Goal: Task Accomplishment & Management: Use online tool/utility

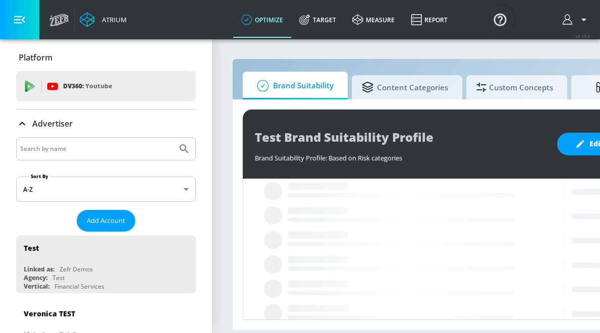
click at [128, 153] on input "Search by name" at bounding box center [96, 148] width 153 height 13
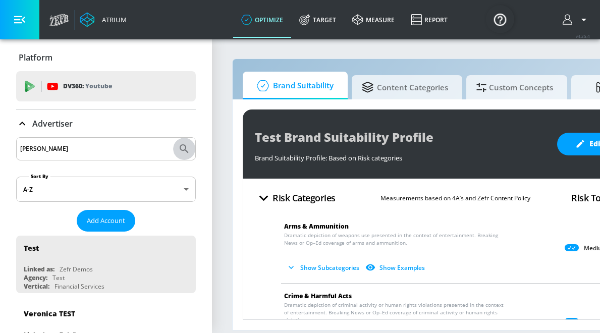
click at [182, 150] on icon "Submit Search" at bounding box center [184, 148] width 9 height 9
click at [97, 144] on input "[PERSON_NAME]" at bounding box center [96, 148] width 153 height 13
click at [85, 151] on input "[PERSON_NAME]" at bounding box center [96, 148] width 153 height 13
type input "[PERSON_NAME]"
click at [173, 138] on button "Submit Search" at bounding box center [184, 149] width 22 height 22
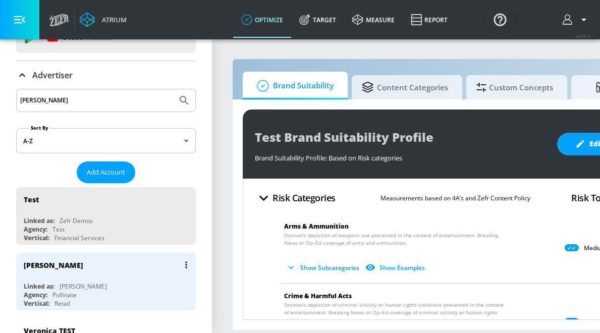
scroll to position [53, 0]
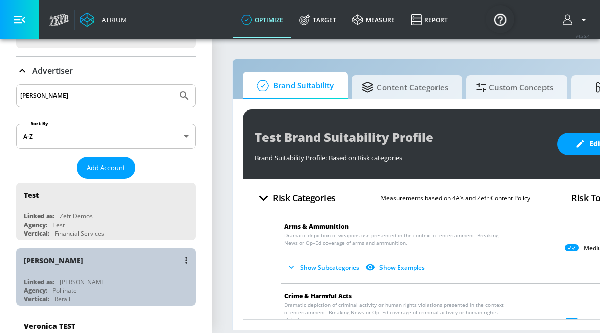
click at [66, 281] on div "[PERSON_NAME]" at bounding box center [83, 281] width 47 height 9
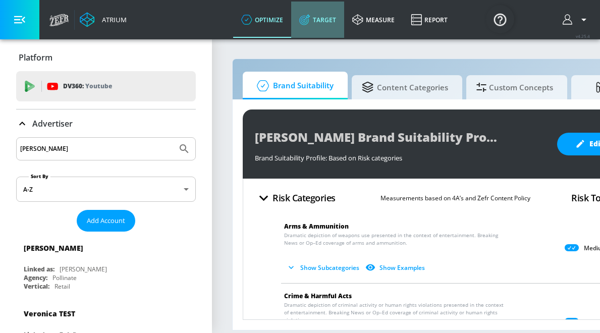
click at [327, 32] on link "Target" at bounding box center [317, 20] width 53 height 36
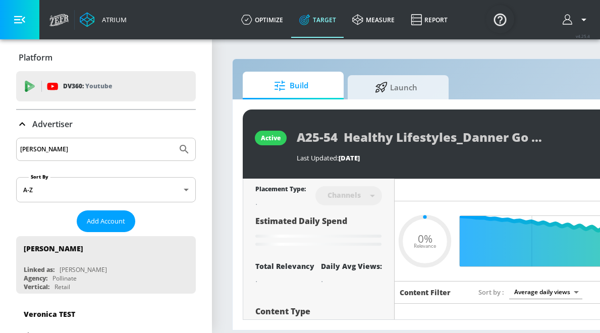
click at [25, 125] on icon at bounding box center [22, 124] width 12 height 12
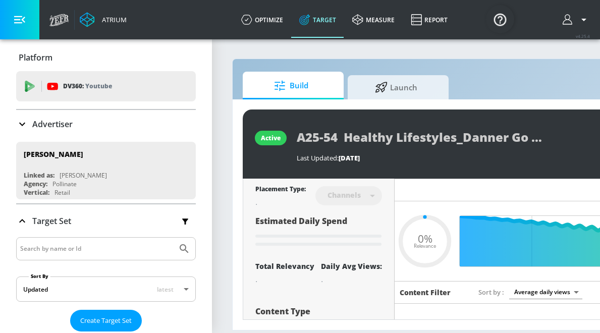
type input "0.32"
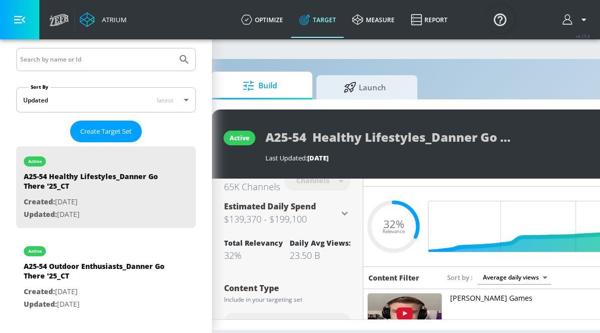
scroll to position [0, 24]
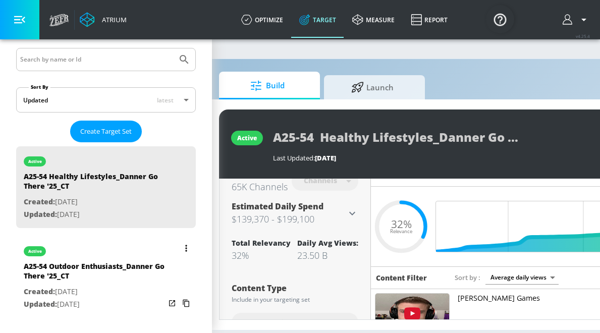
click at [133, 289] on p "Created: [DATE]" at bounding box center [94, 292] width 141 height 13
type input "A25-54 Outdoor Enthusiasts_Danner Go There '25_CT"
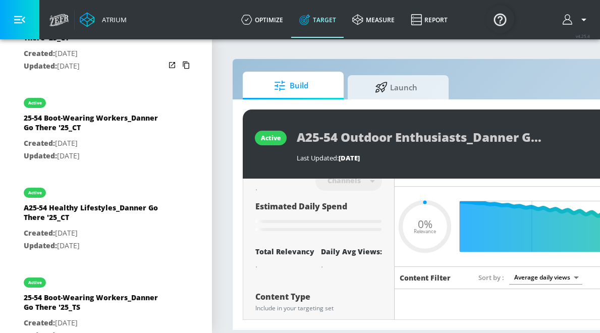
scroll to position [341, 0]
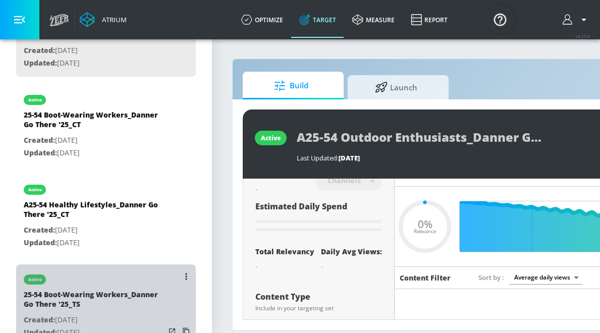
type input "0.3"
click at [130, 307] on div "25-54 Boot-Wearing Workers_Danner Go There '25_TS" at bounding box center [94, 302] width 141 height 24
type input "25-54 Boot-Wearing Workers_Danner Go There '25_TS"
type input "videos"
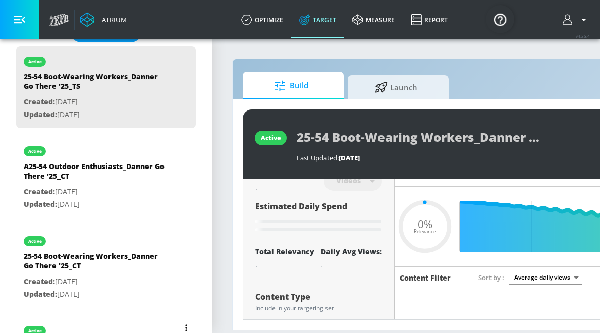
scroll to position [291, 0]
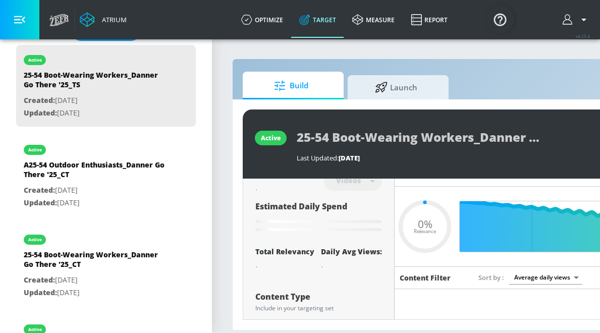
type input "0.4"
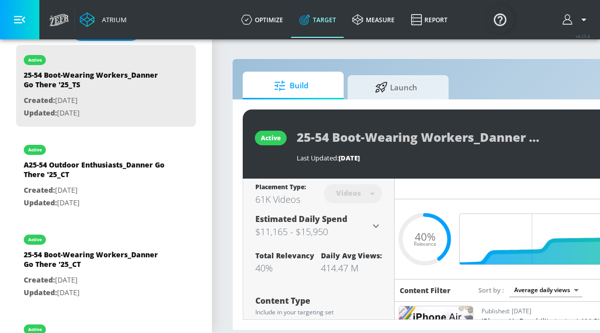
scroll to position [0, 0]
